Goal: Navigation & Orientation: Find specific page/section

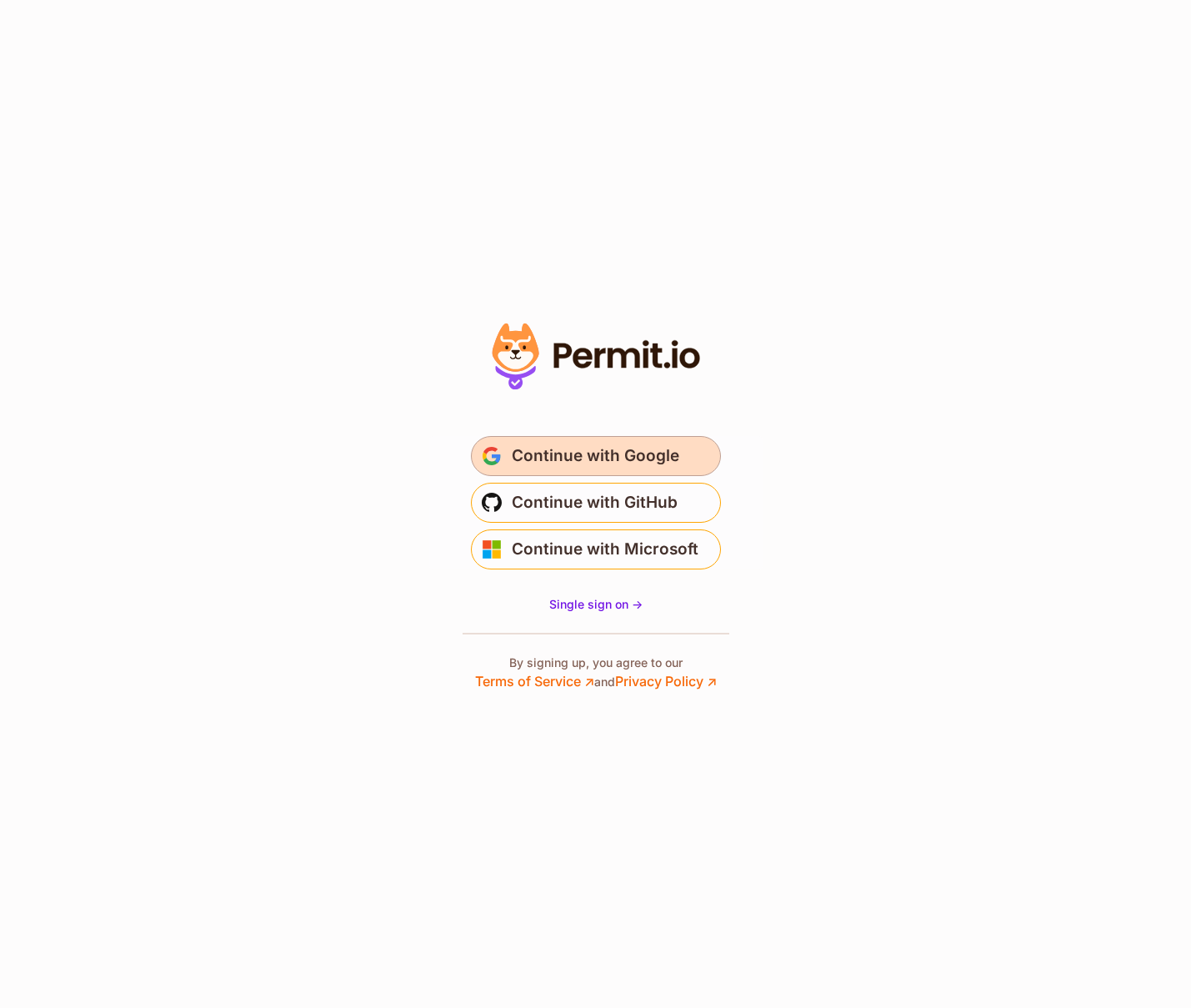
click at [665, 456] on span "Continue with Google" at bounding box center [596, 456] width 167 height 27
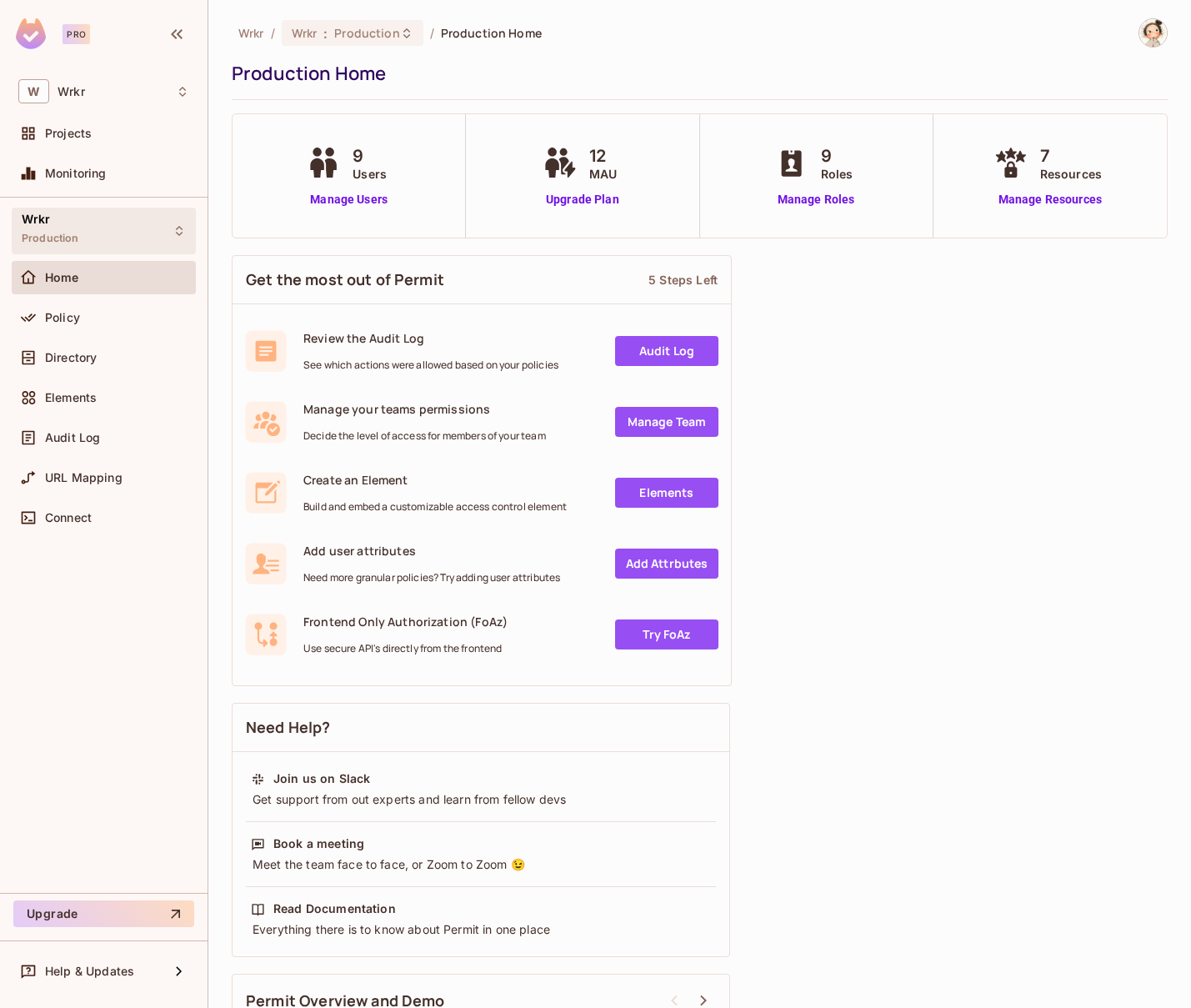
click at [179, 229] on icon at bounding box center [180, 231] width 13 height 13
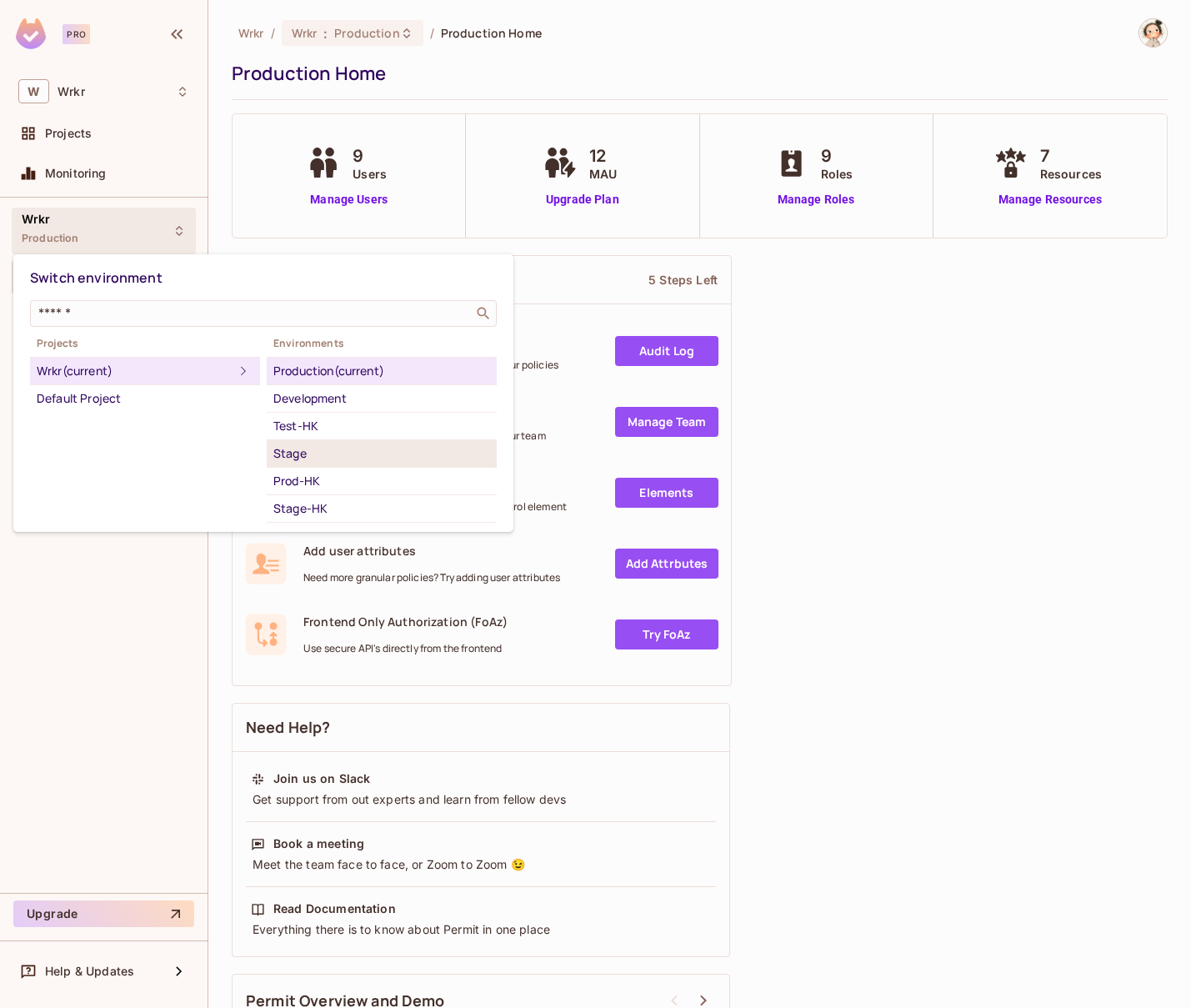
click at [346, 457] on div "Stage" at bounding box center [382, 453] width 217 height 20
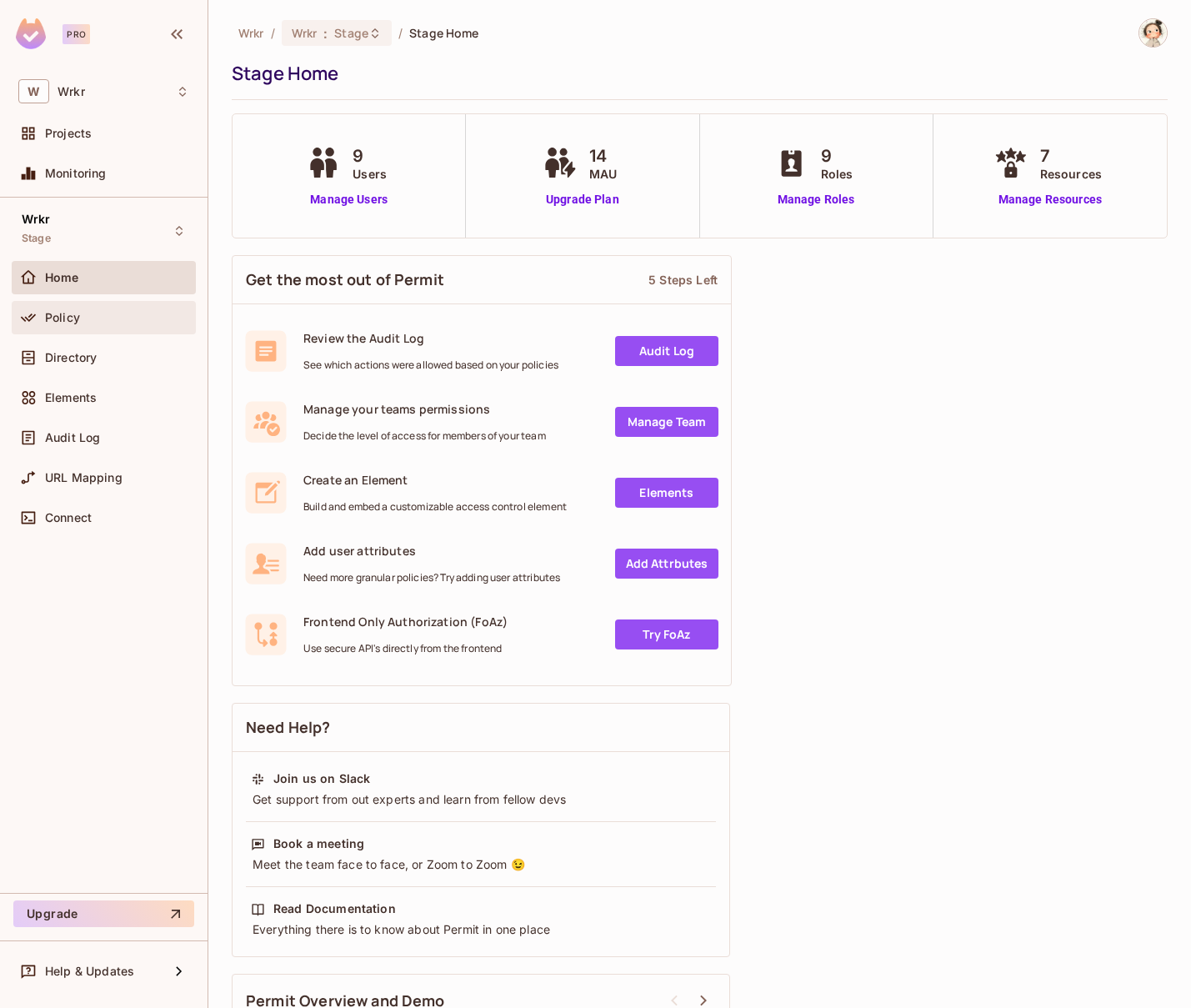
click at [62, 314] on span "Policy" at bounding box center [62, 317] width 35 height 13
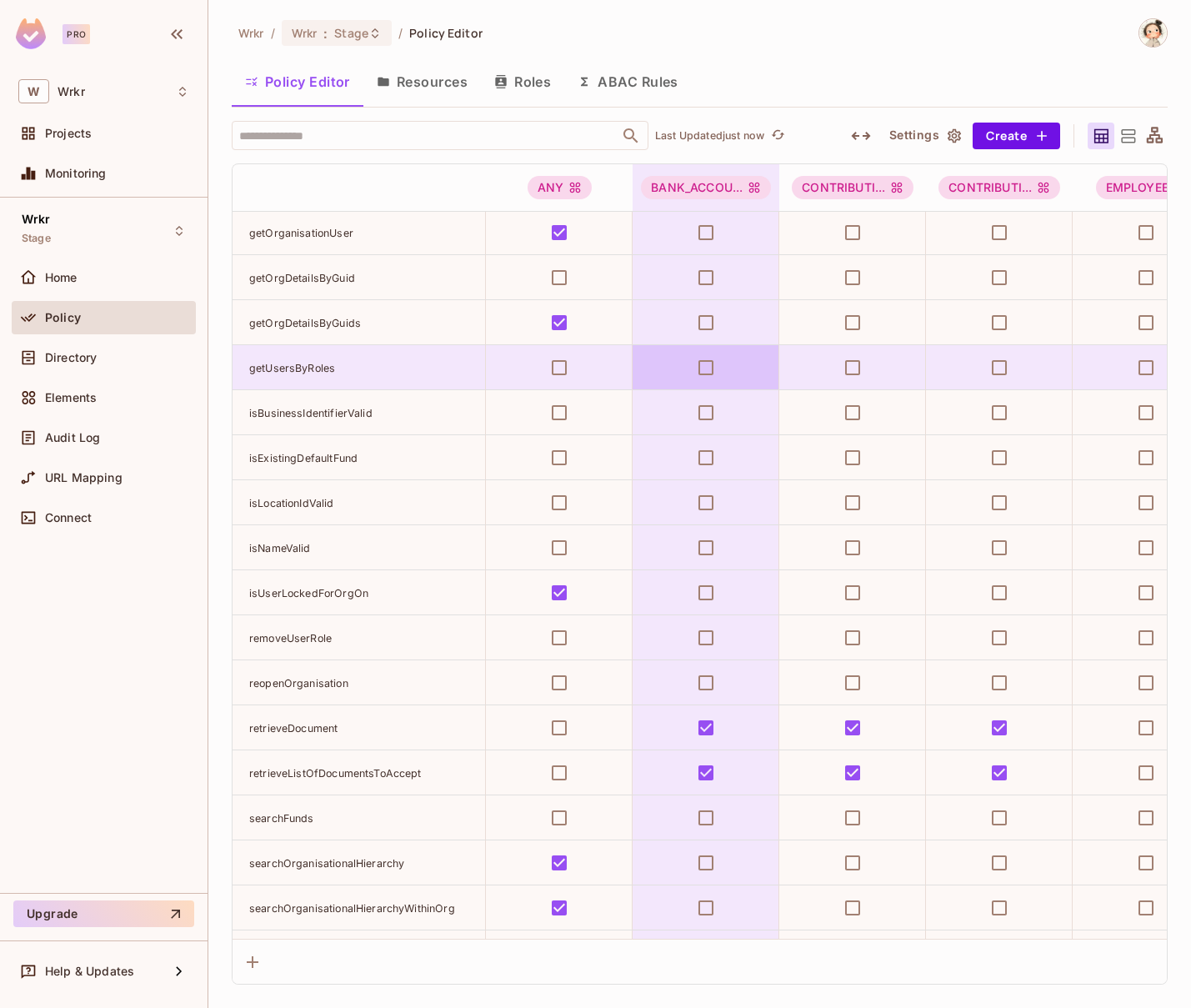
scroll to position [8878, 0]
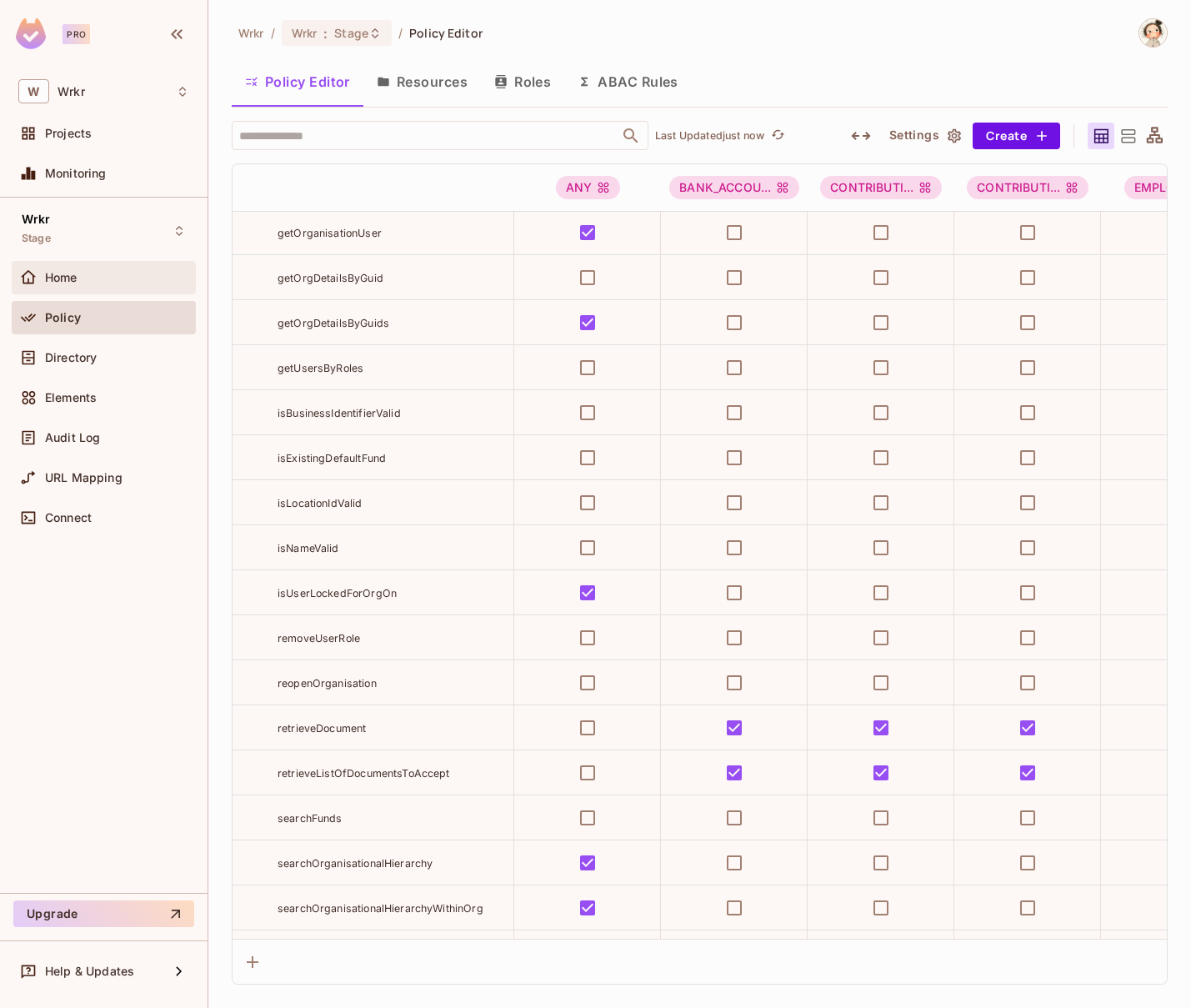
click at [70, 279] on span "Home" at bounding box center [61, 277] width 32 height 13
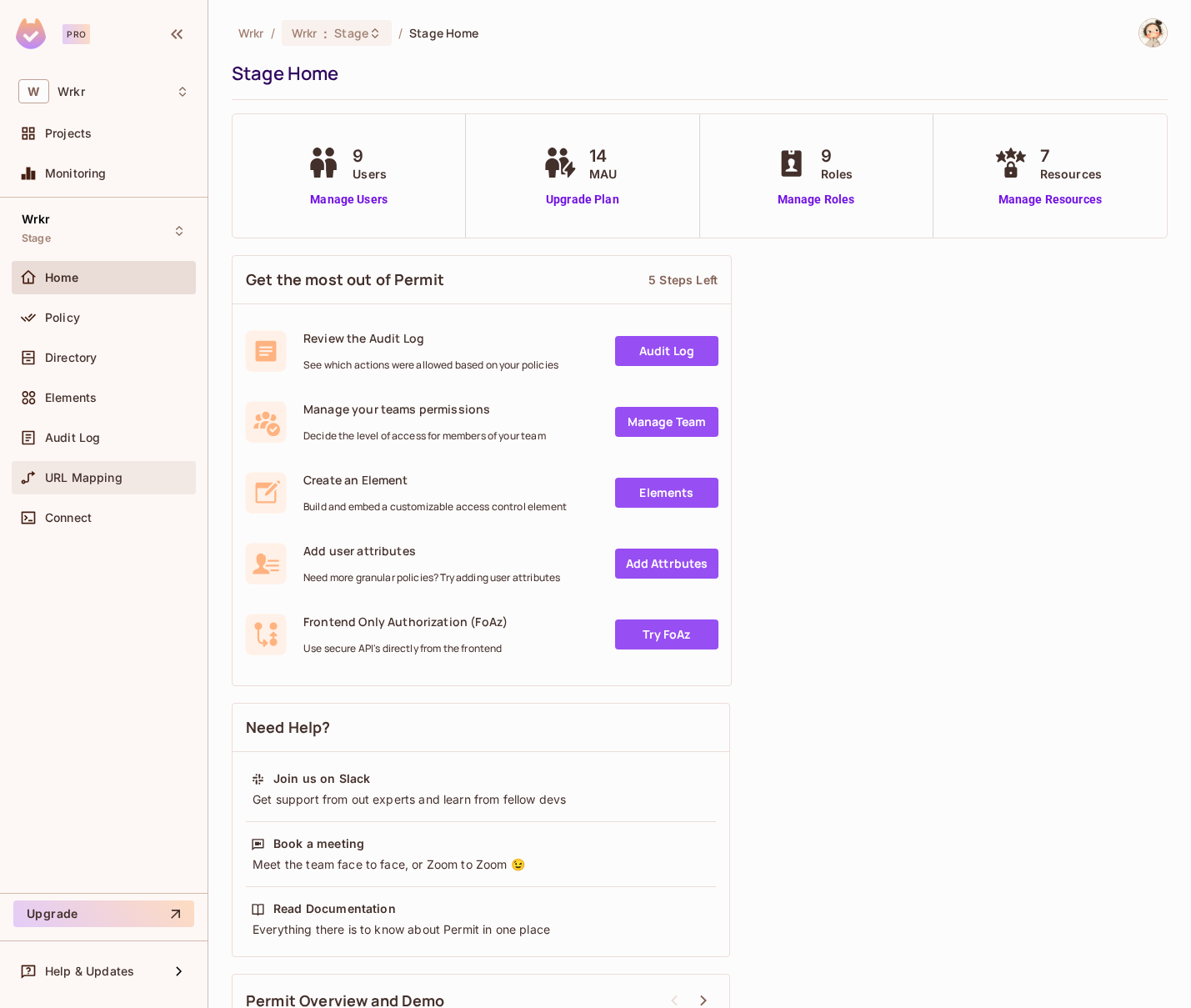
click at [86, 482] on span "URL Mapping" at bounding box center [84, 478] width 78 height 13
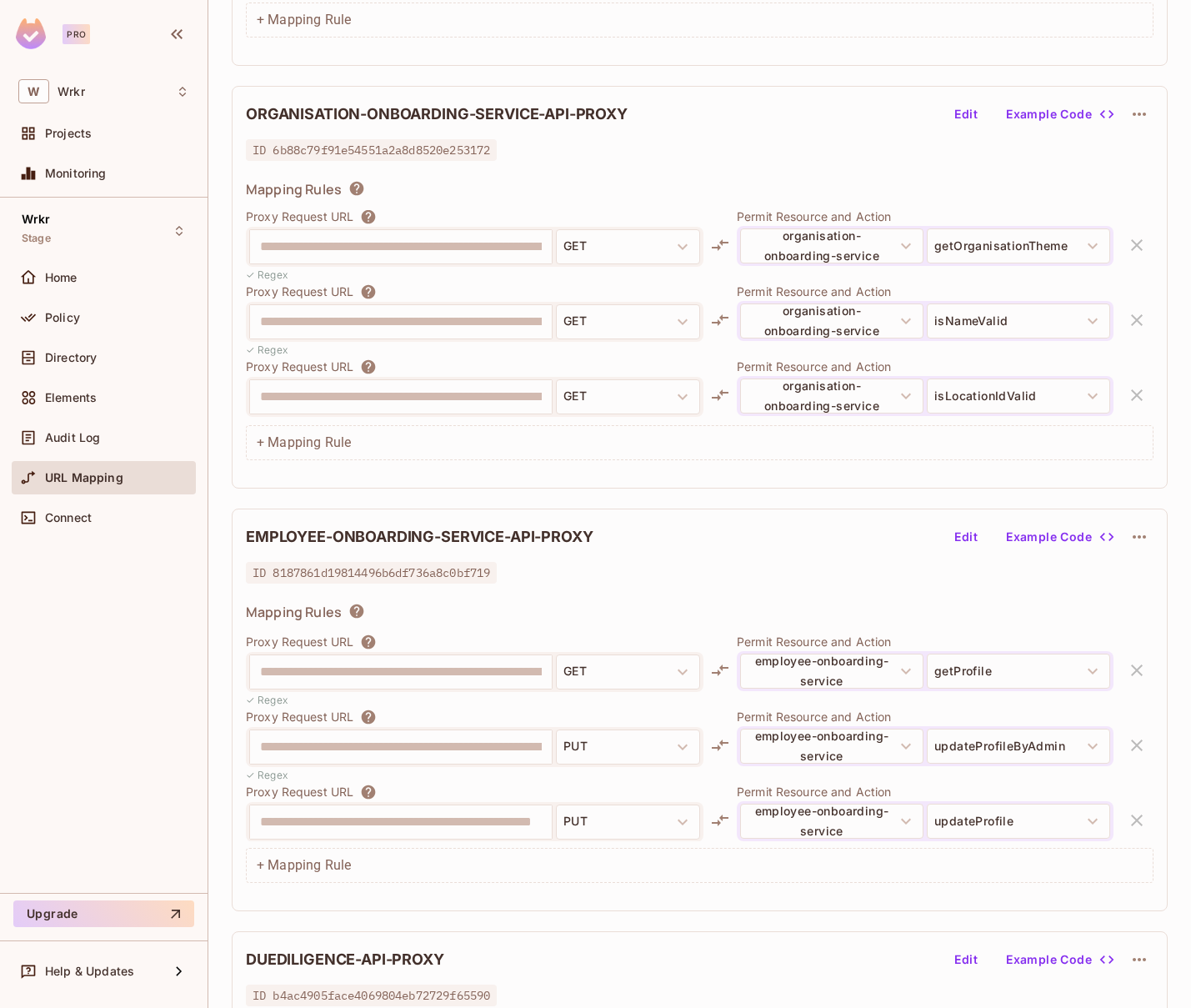
scroll to position [6621, 0]
